Goal: Navigation & Orientation: Find specific page/section

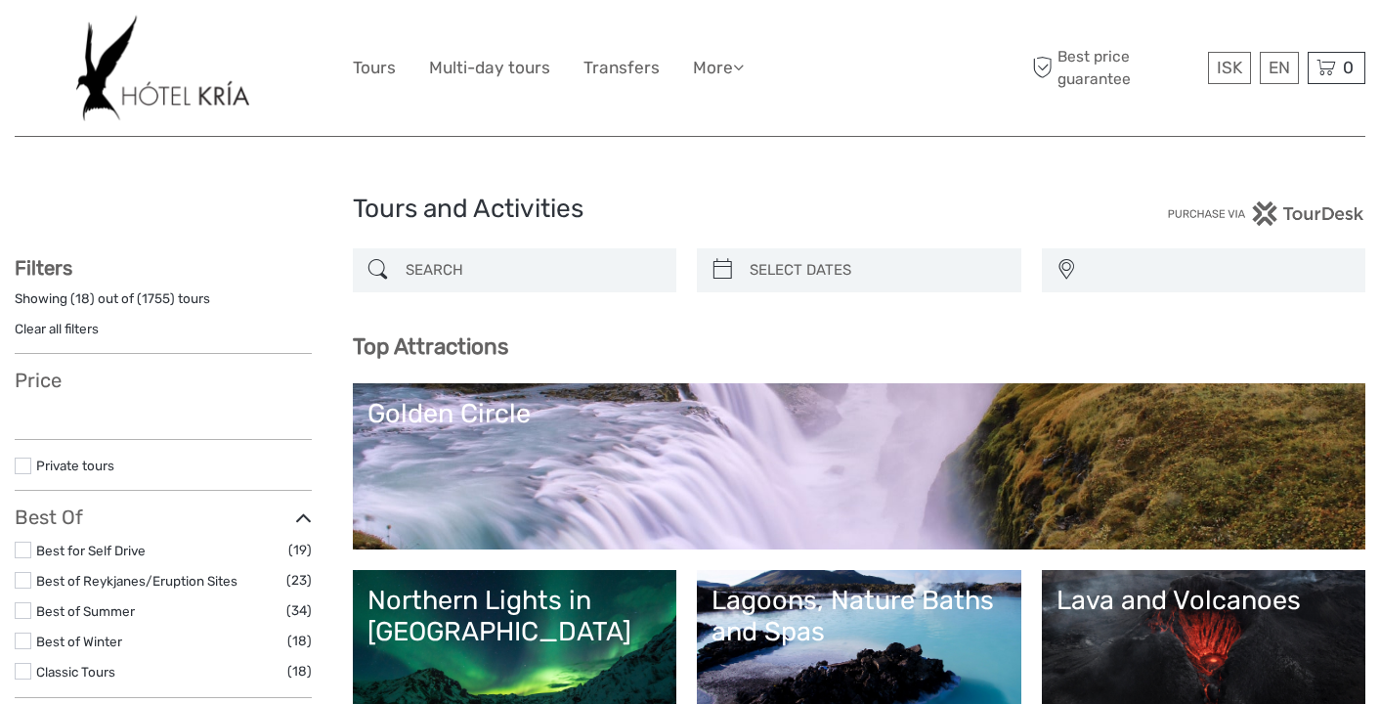
select select
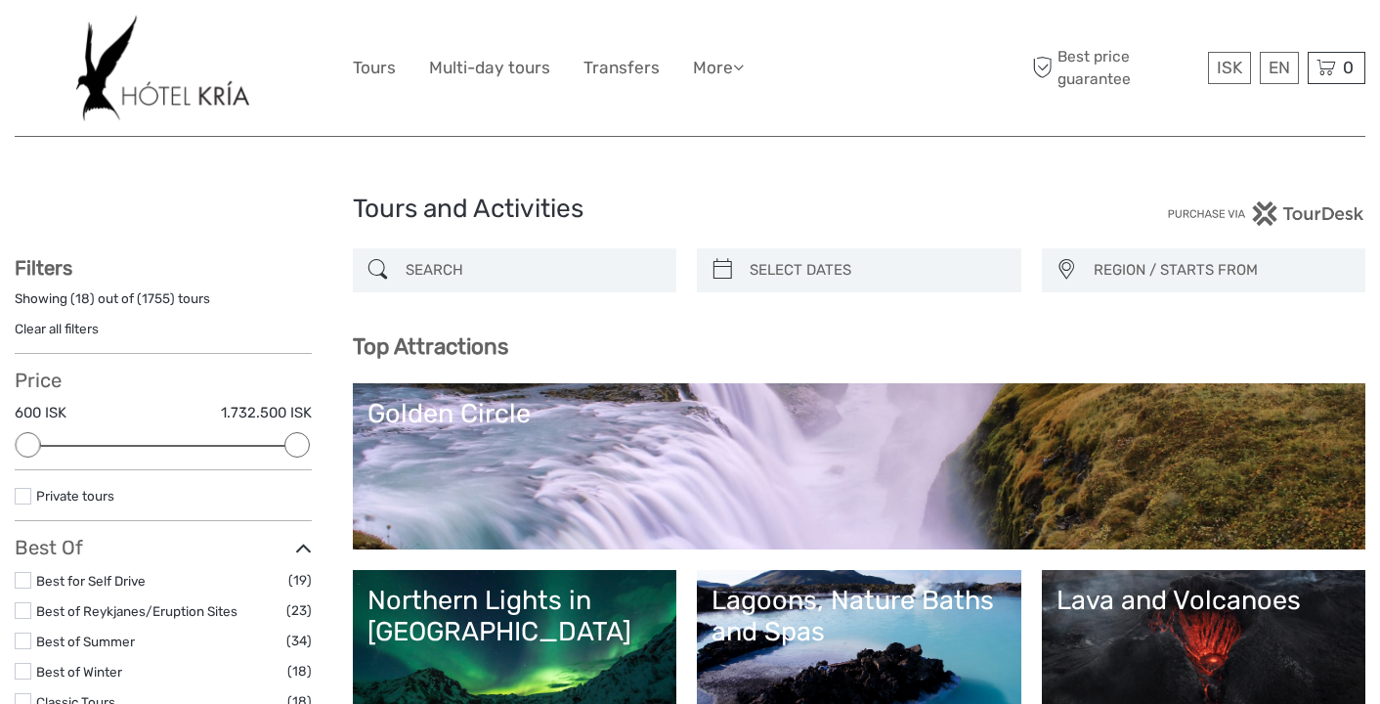
click at [217, 97] on img at bounding box center [162, 68] width 173 height 107
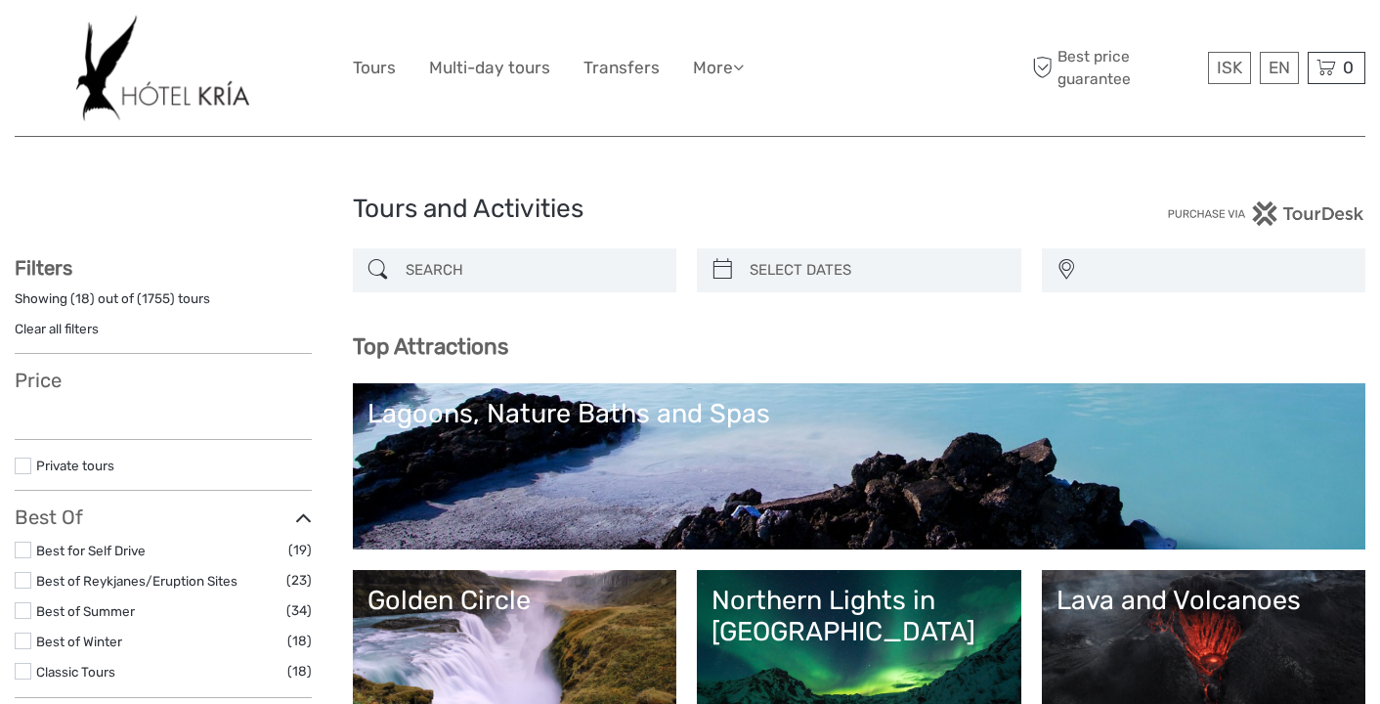
select select
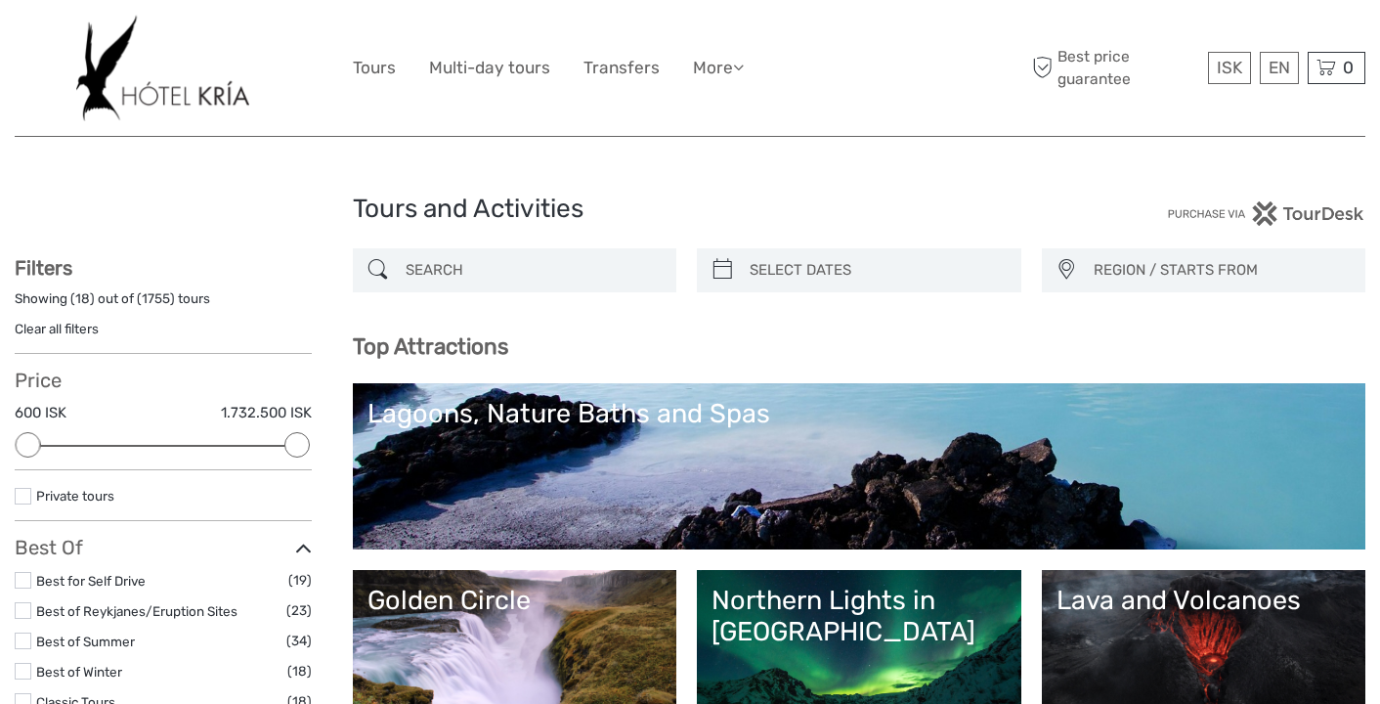
click at [106, 75] on img at bounding box center [162, 68] width 173 height 107
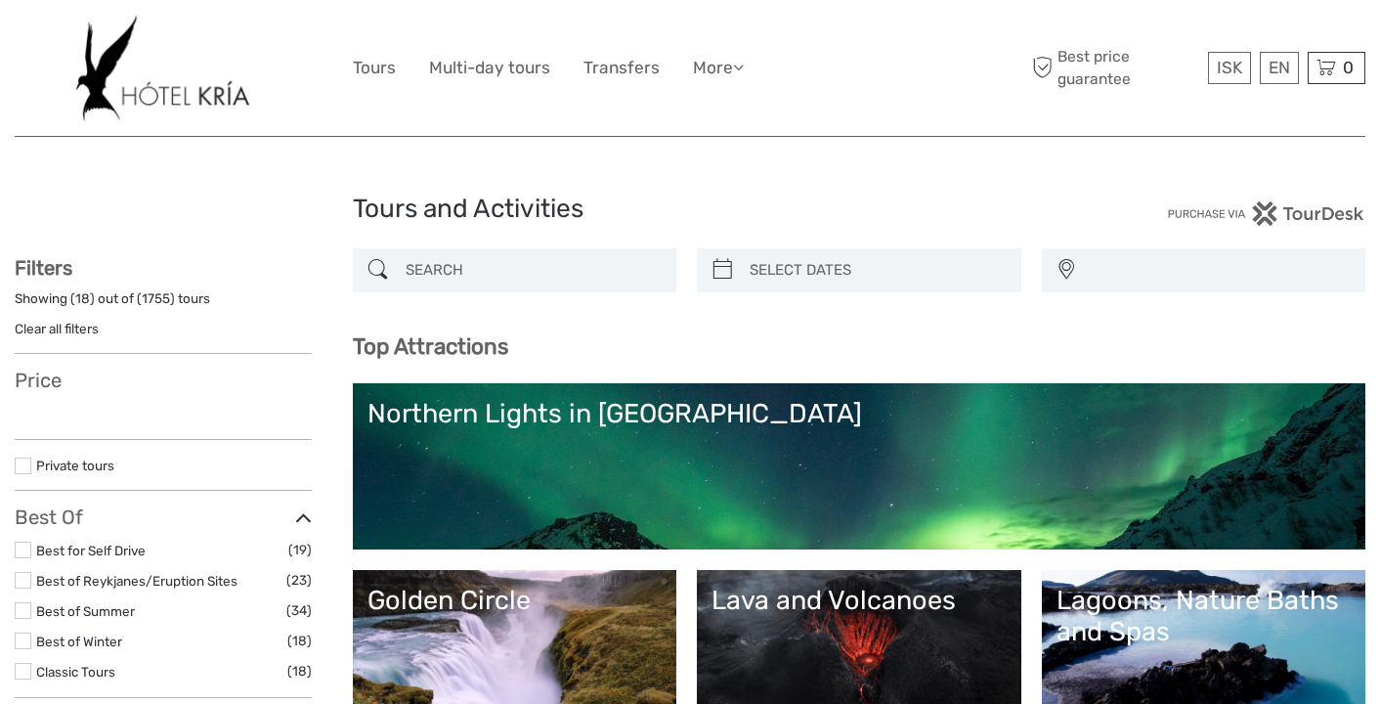
select select
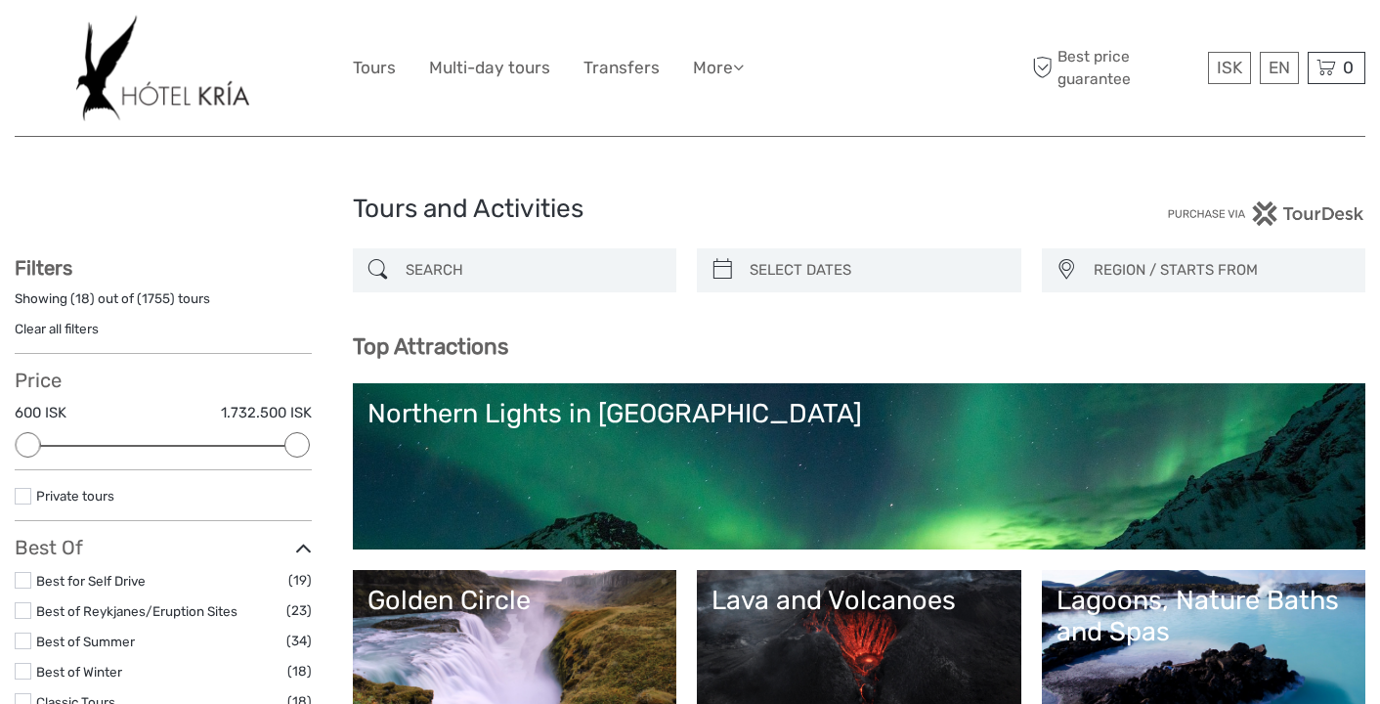
select select
